Goal: Task Accomplishment & Management: Complete application form

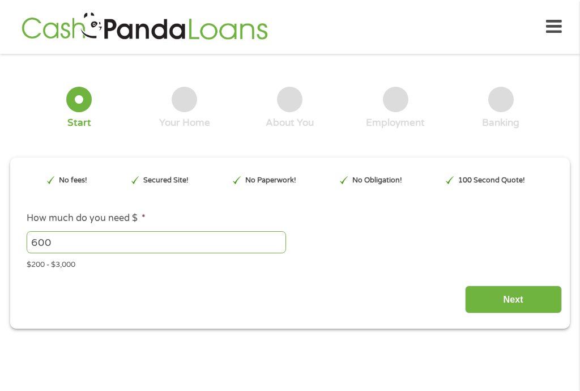
type input "EAIaIQobChMInaSD29T3jwMVE4FaBR2O5iPLEAAYAyAAEgK2cvD_BwE"
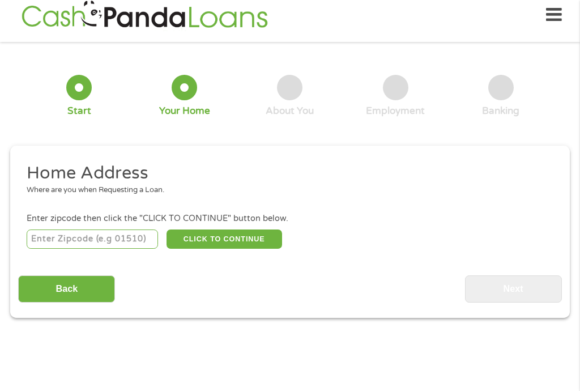
scroll to position [12, 0]
click at [59, 301] on input "Back" at bounding box center [66, 289] width 97 height 28
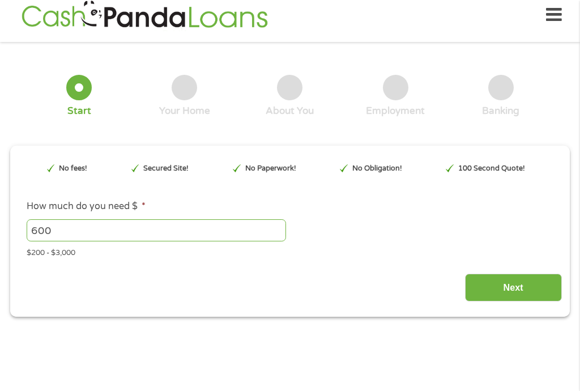
click at [48, 257] on div "$200 - $3,000" at bounding box center [290, 250] width 527 height 15
click at [42, 258] on div "$200 - $3,000" at bounding box center [290, 250] width 527 height 15
click at [86, 240] on input "600" at bounding box center [157, 230] width 260 height 22
type input "6"
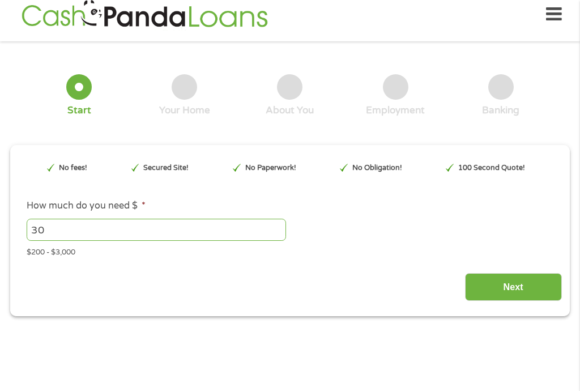
type input "3"
click at [520, 300] on input "Next" at bounding box center [513, 287] width 97 height 28
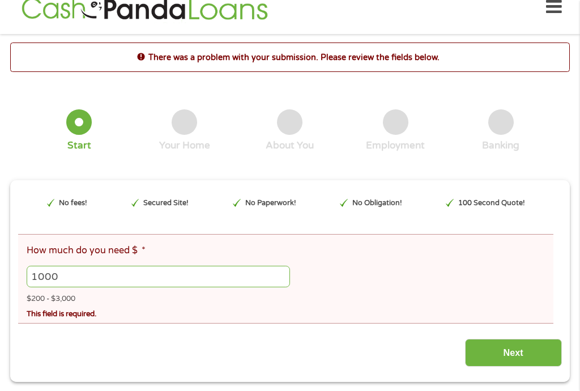
scroll to position [19, 0]
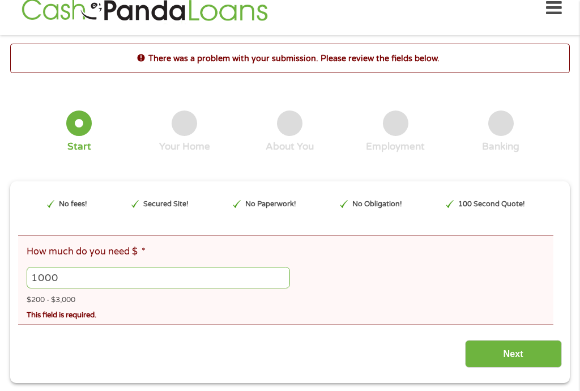
click at [107, 284] on input "1000" at bounding box center [158, 278] width 263 height 22
click at [89, 275] on input "1000" at bounding box center [158, 278] width 263 height 22
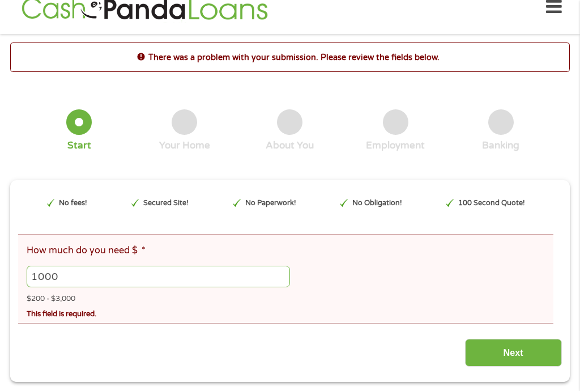
click at [90, 283] on input "1000" at bounding box center [158, 277] width 263 height 22
type input "1"
type input "300"
click at [521, 367] on input "Next" at bounding box center [513, 353] width 97 height 28
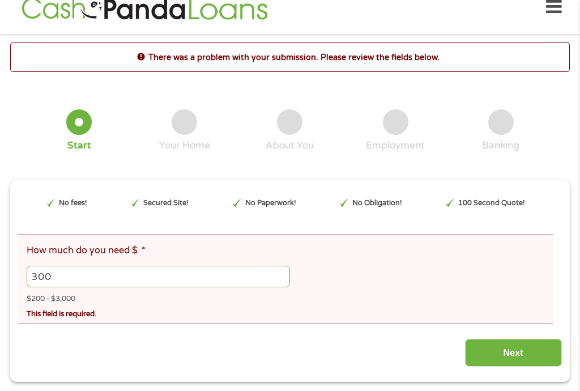
click at [521, 360] on input "Next" at bounding box center [513, 353] width 97 height 28
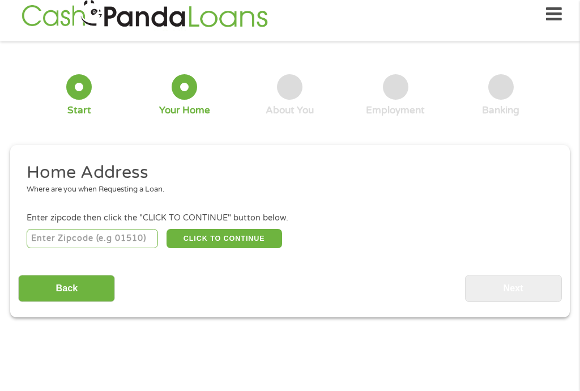
scroll to position [12, 0]
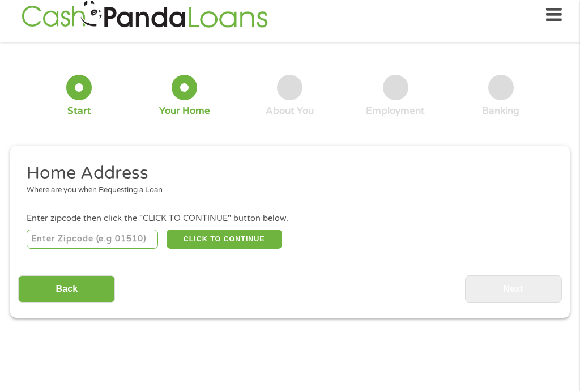
click at [75, 239] on input "number" at bounding box center [93, 238] width 132 height 19
click at [240, 78] on div "3 About You" at bounding box center [289, 96] width 105 height 42
click at [70, 244] on input "4822" at bounding box center [93, 238] width 132 height 19
type input "48227"
click at [231, 243] on button "CLICK TO CONTINUE" at bounding box center [225, 238] width 116 height 19
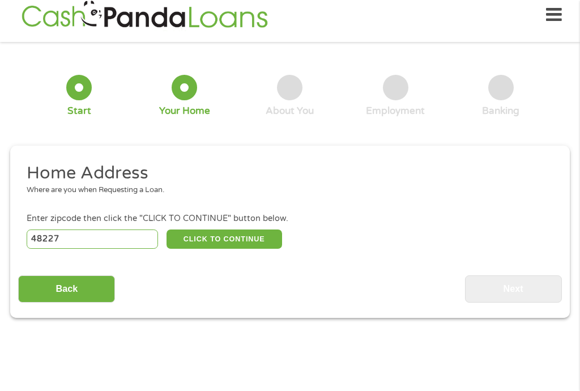
type input "48227"
type input "[GEOGRAPHIC_DATA]"
select select "[US_STATE]"
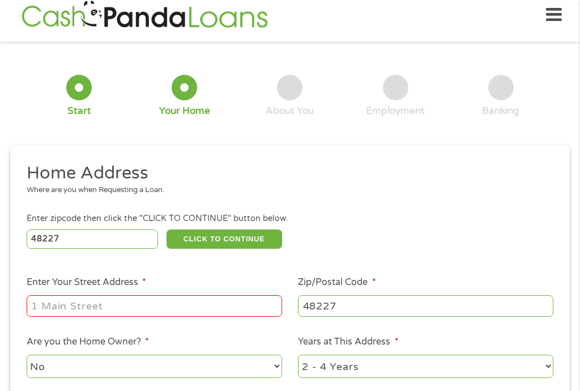
click at [54, 317] on input "Enter Your Street Address *" at bounding box center [155, 306] width 256 height 22
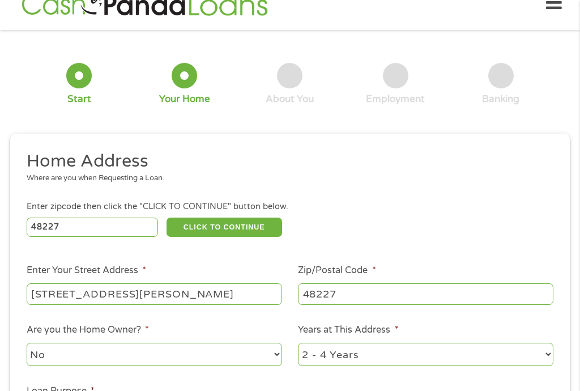
scroll to position [36, 0]
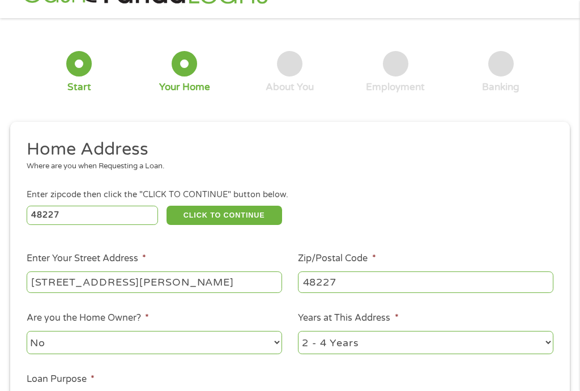
type input "[STREET_ADDRESS][PERSON_NAME]"
click at [553, 352] on select "1 Year or less 1 - 2 Years 2 - 4 Years Over 4 Years" at bounding box center [426, 342] width 256 height 23
select select "60months"
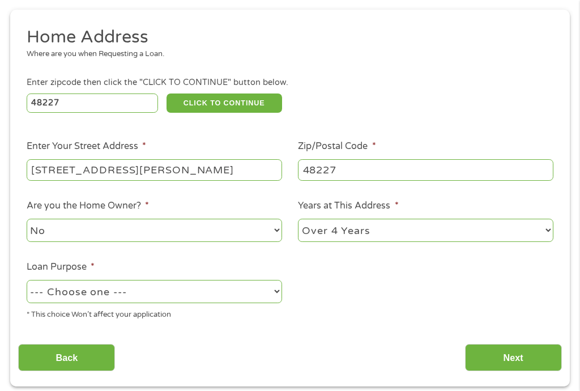
scroll to position [148, 0]
click at [282, 303] on select "--- Choose one --- Pay Bills Debt Consolidation Home Improvement Major Purchase…" at bounding box center [155, 291] width 256 height 23
select select "other"
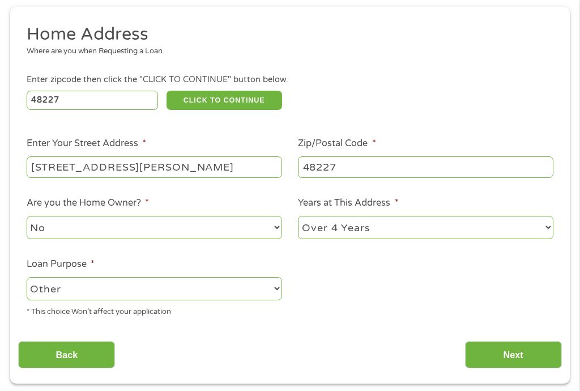
scroll to position [151, 0]
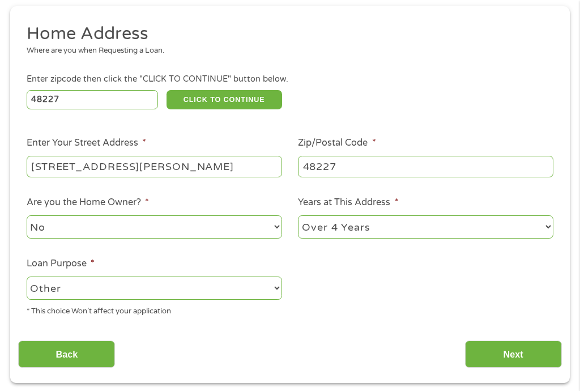
click at [513, 364] on input "Next" at bounding box center [513, 355] width 97 height 28
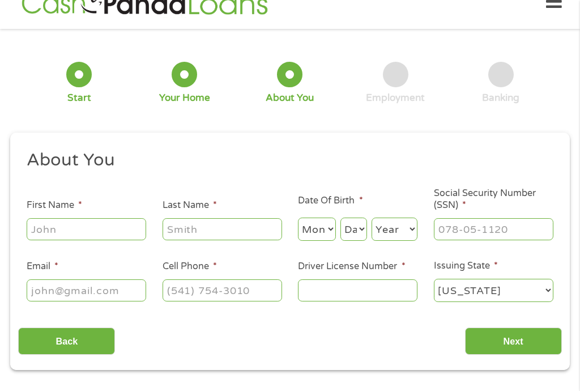
scroll to position [12, 0]
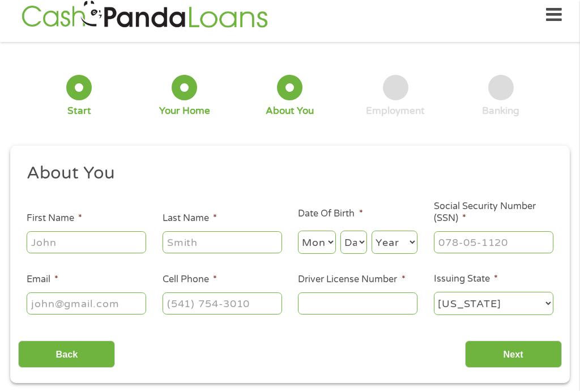
click at [89, 237] on input "First Name *" at bounding box center [87, 242] width 120 height 22
type input "[PERSON_NAME]"
click at [235, 250] on input "Last Name *" at bounding box center [223, 242] width 120 height 22
type input "[PERSON_NAME]"
click at [357, 247] on select "Day 1 2 3 4 5 6 7 8 9 10 11 12 13 14 15 16 17 18 19 20 21 22 23 24 25 26 27 28 …" at bounding box center [354, 242] width 27 height 23
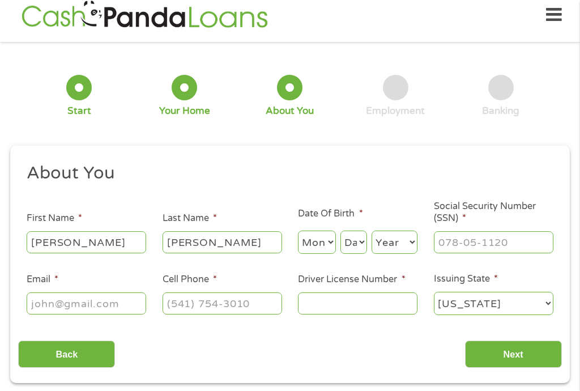
select select "4"
click at [322, 254] on select "Month 1 2 3 4 5 6 7 8 9 10 11 12" at bounding box center [316, 242] width 37 height 23
select select "11"
click at [397, 253] on select "Year [DATE] 2006 2005 2004 2003 2002 2001 2000 1999 1998 1997 1996 1995 1994 19…" at bounding box center [395, 242] width 46 height 23
select select "1949"
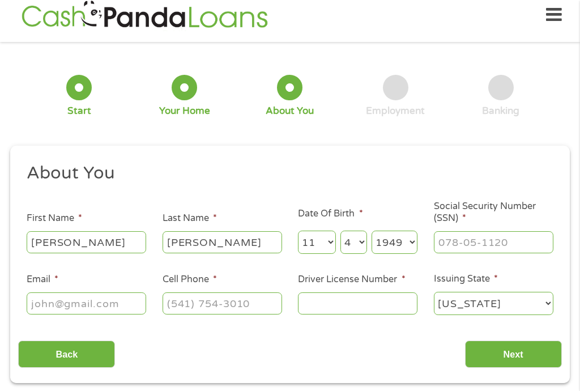
click at [417, 254] on select "Year [DATE] 2006 2005 2004 2003 2002 2001 2000 1999 1998 1997 1996 1995 1994 19…" at bounding box center [395, 242] width 46 height 23
click at [526, 252] on input "Social Security Number (SSN) *" at bounding box center [494, 242] width 120 height 22
type input "370-54-2789"
click at [116, 310] on input "Email *" at bounding box center [87, 303] width 120 height 22
type input "[PERSON_NAME][EMAIL_ADDRESS][DOMAIN_NAME]"
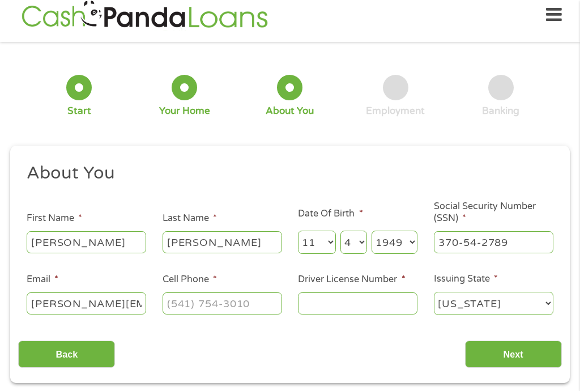
click at [218, 314] on input "Cell Phone *" at bounding box center [223, 303] width 120 height 22
type input "[PHONE_NUMBER]"
click at [326, 303] on input "Driver License Number *" at bounding box center [358, 303] width 120 height 22
type input "D"
